Goal: Task Accomplishment & Management: Manage account settings

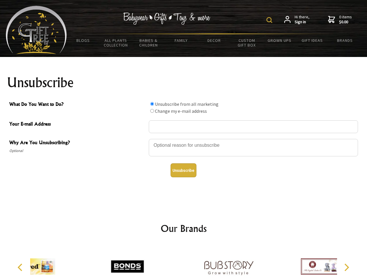
click at [270, 20] on img at bounding box center [269, 20] width 6 height 6
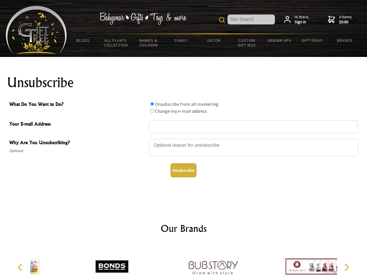
click at [184, 139] on div at bounding box center [253, 148] width 209 height 20
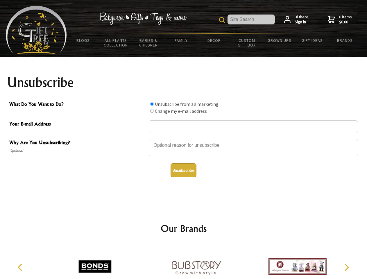
click at [152, 104] on input "What Do You Want to Do?" at bounding box center [152, 104] width 4 height 4
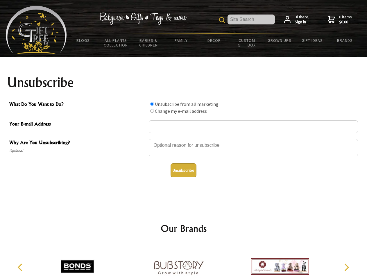
click at [152, 111] on input "What Do You Want to Do?" at bounding box center [152, 111] width 4 height 4
radio input "true"
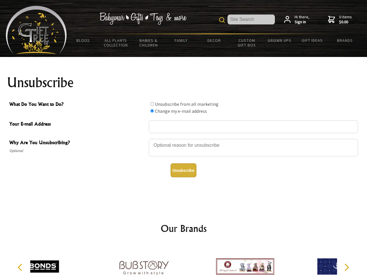
click at [183, 170] on button "Unsubscribe" at bounding box center [184, 170] width 26 height 14
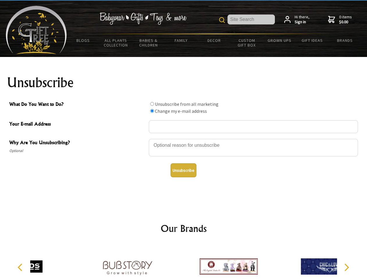
click at [184, 262] on div at bounding box center [228, 267] width 101 height 45
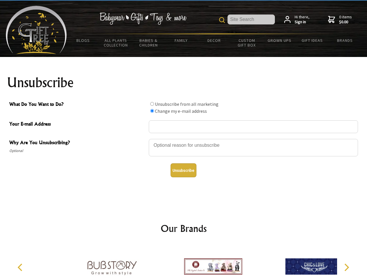
click at [21, 267] on icon "Previous" at bounding box center [21, 267] width 8 height 8
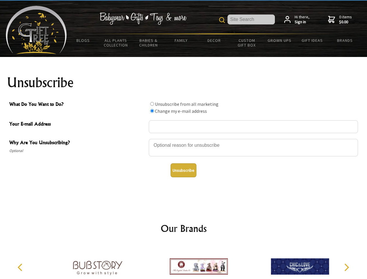
click at [346, 267] on icon "Next" at bounding box center [346, 267] width 8 height 8
